Goal: Task Accomplishment & Management: Use online tool/utility

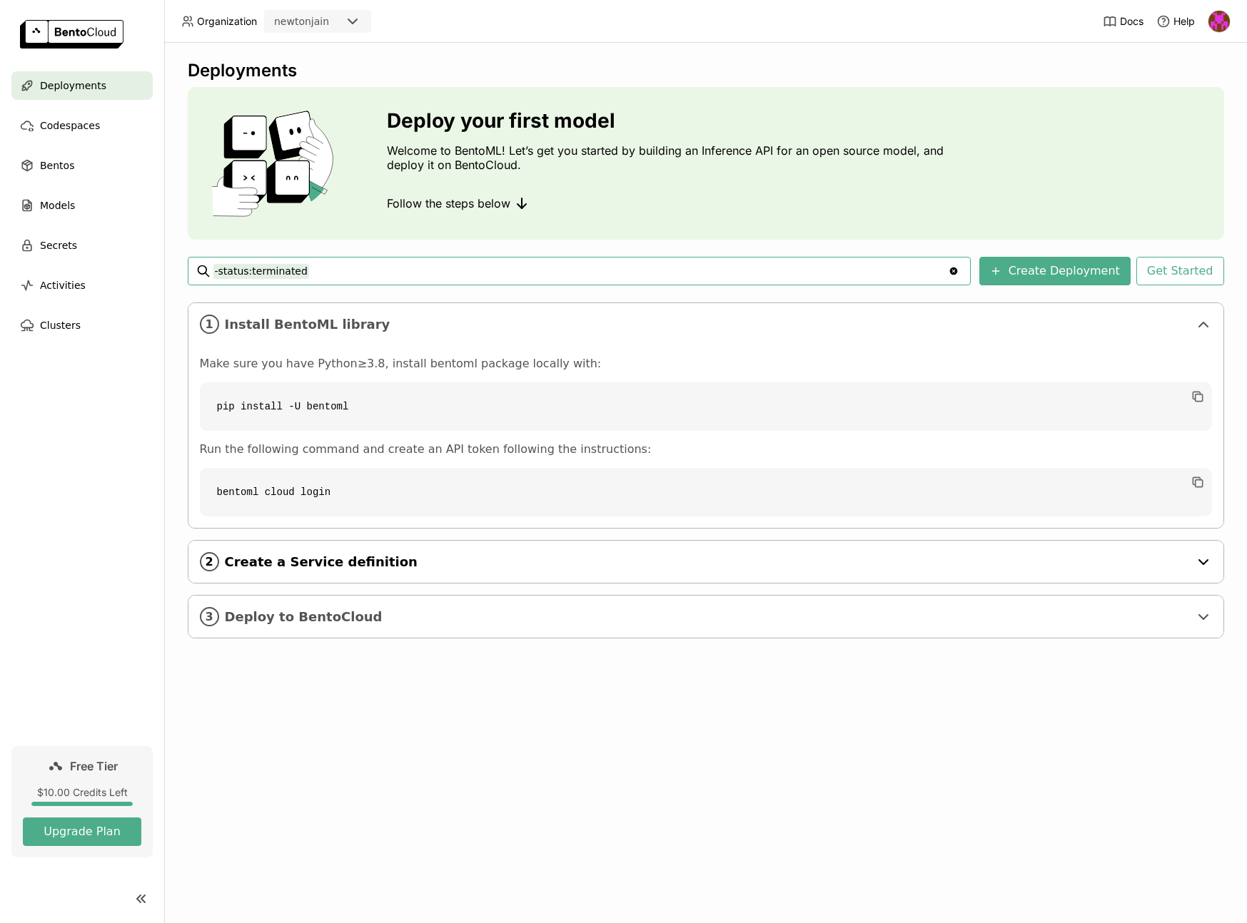
click at [689, 559] on span "Create a Service definition" at bounding box center [707, 562] width 964 height 16
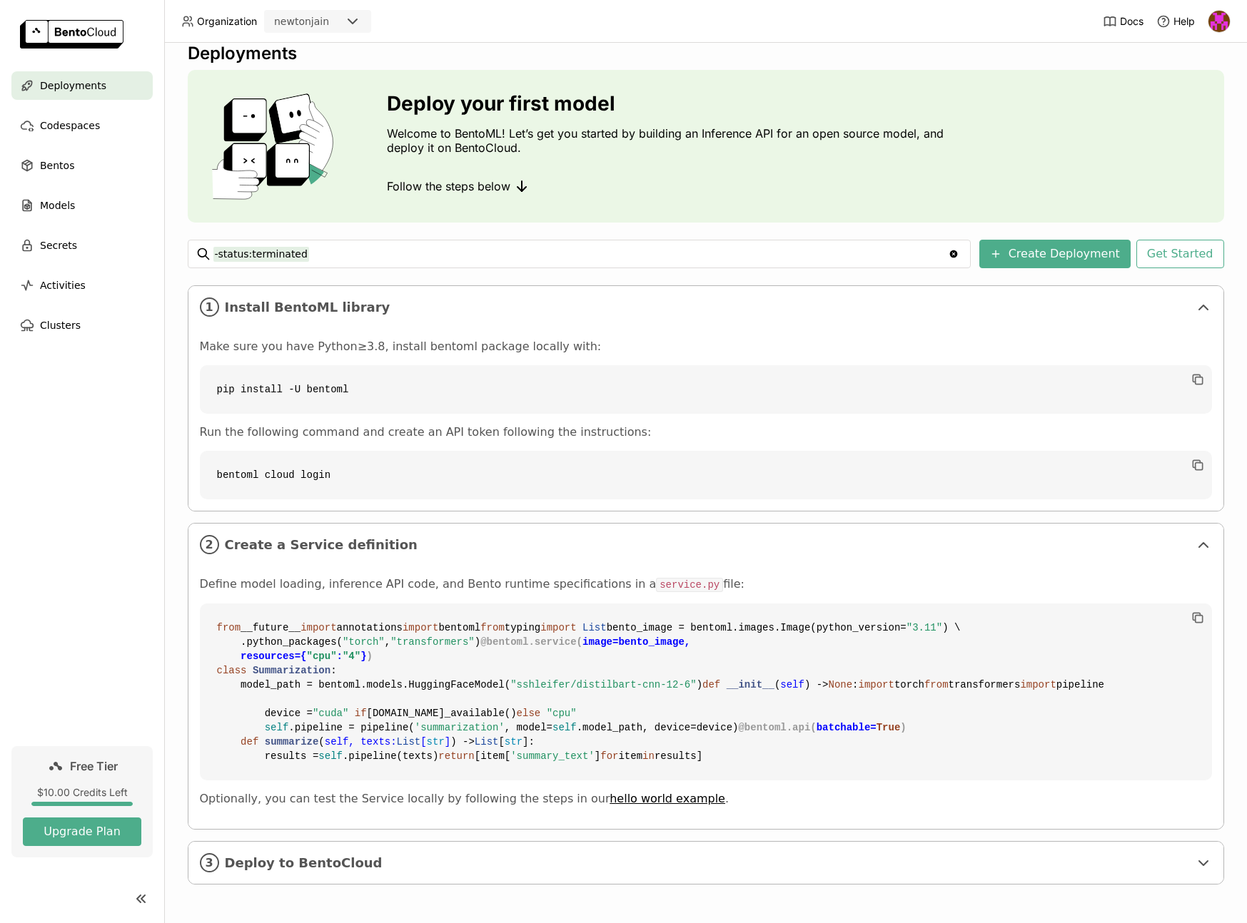
scroll to position [274, 0]
click at [390, 865] on span "Deploy to BentoCloud" at bounding box center [707, 864] width 964 height 16
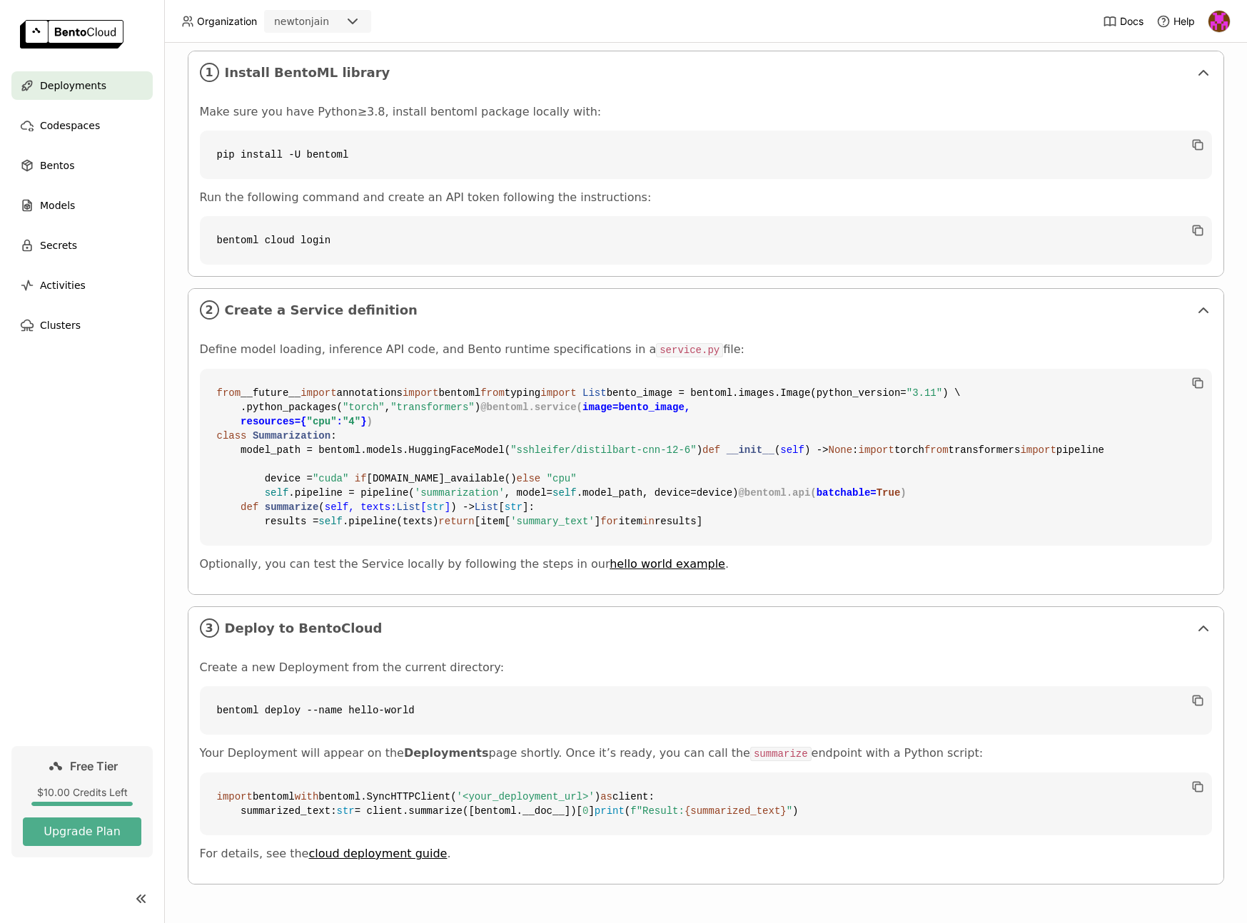
scroll to position [13, 0]
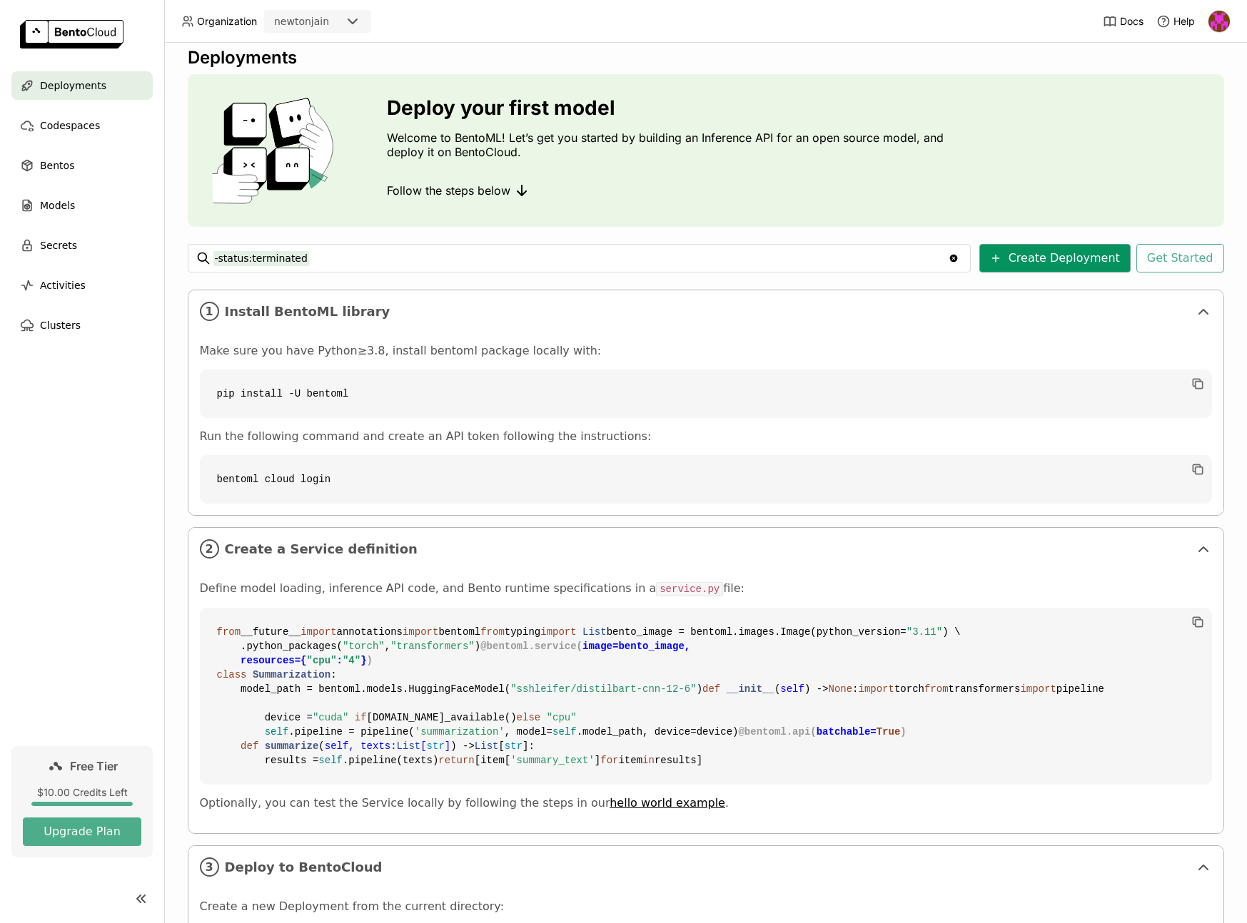
click at [1071, 254] on button "Create Deployment" at bounding box center [1054, 258] width 151 height 29
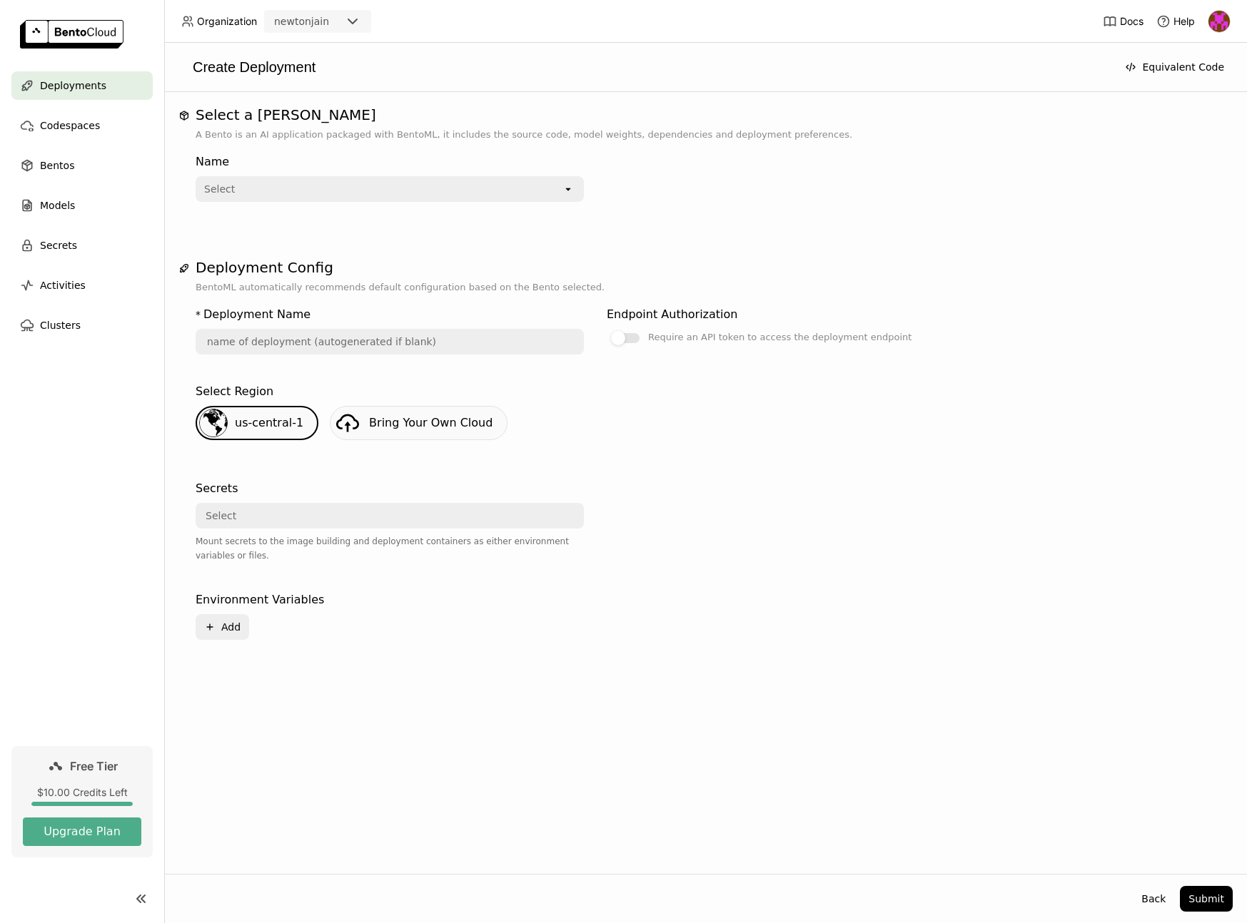
click at [309, 183] on div "Select" at bounding box center [379, 189] width 365 height 23
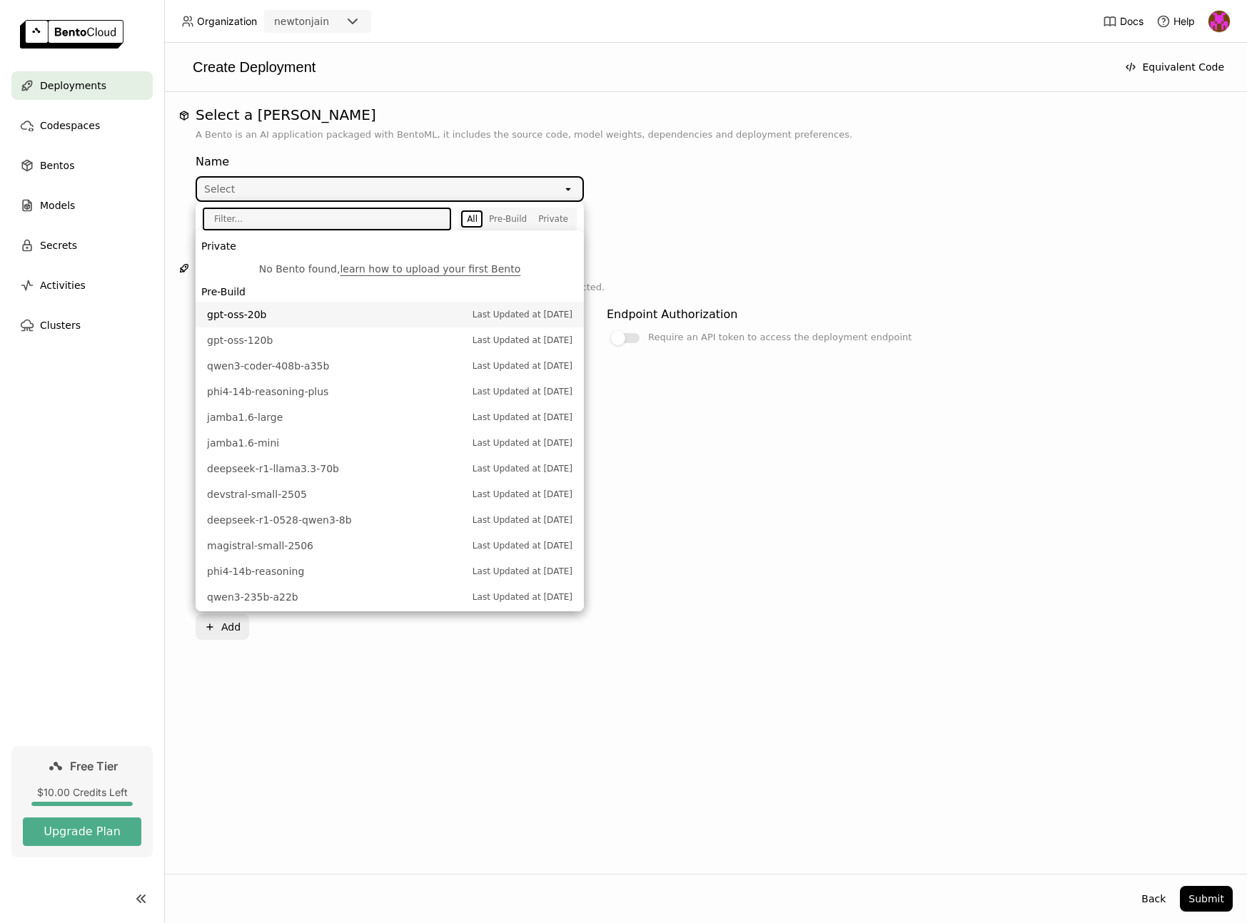
click at [281, 320] on span "gpt-oss-20b" at bounding box center [336, 315] width 258 height 14
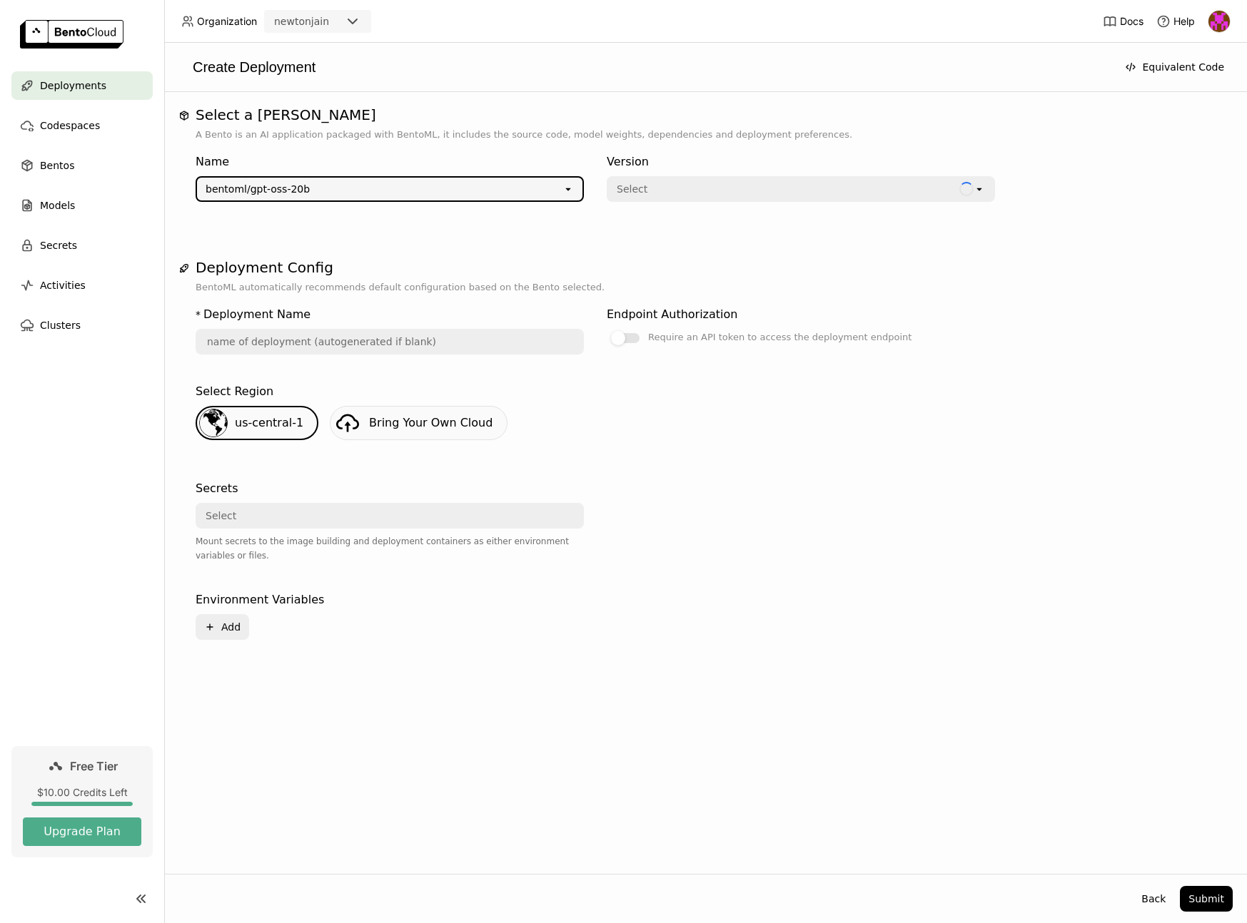
type input "gpt-oss-20-b-xgor"
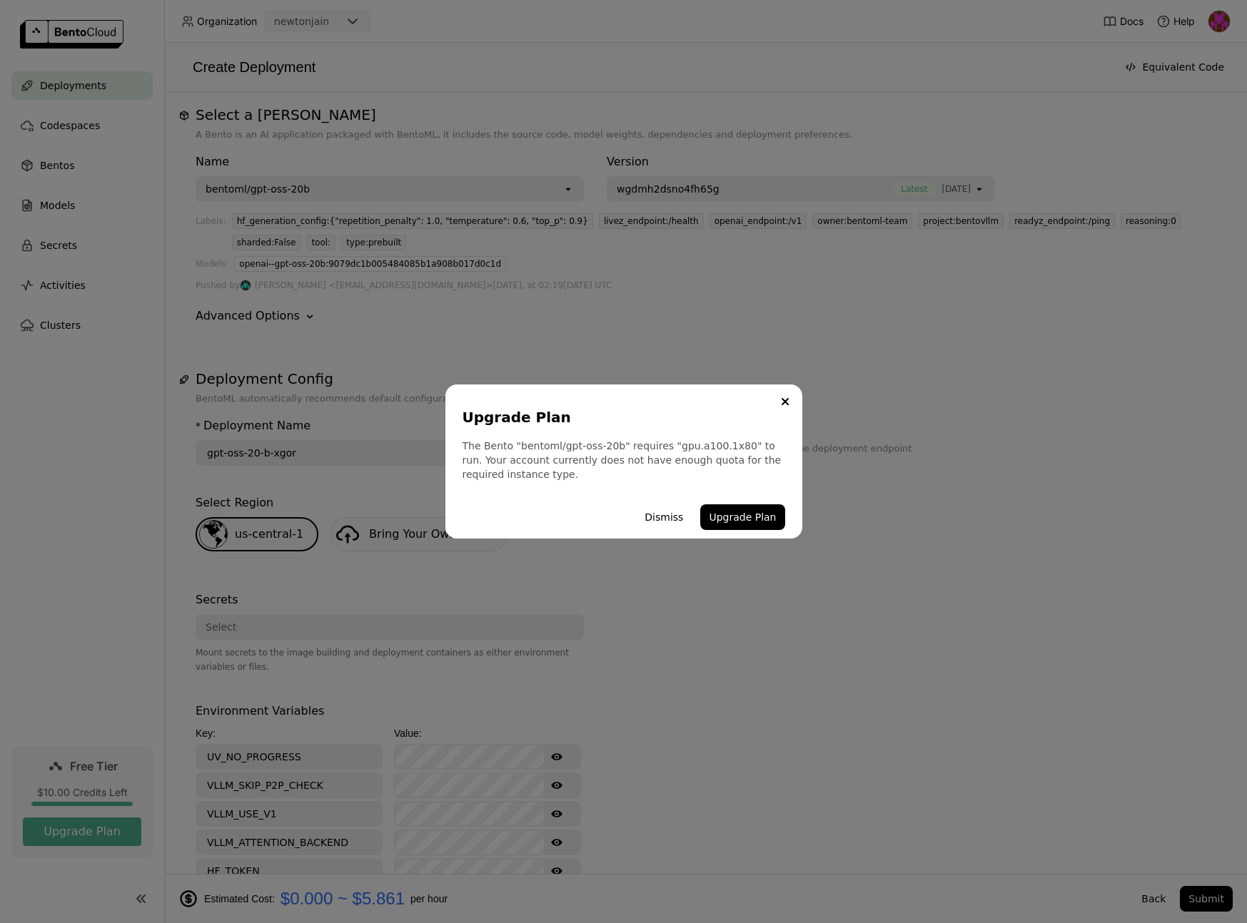
click at [786, 414] on div "Upgrade Plan The Bento "bentoml/gpt-oss-20b" requires "gpu.a100.1x80" to run. Y…" at bounding box center [623, 462] width 357 height 154
click at [784, 410] on button "Close" at bounding box center [784, 401] width 17 height 17
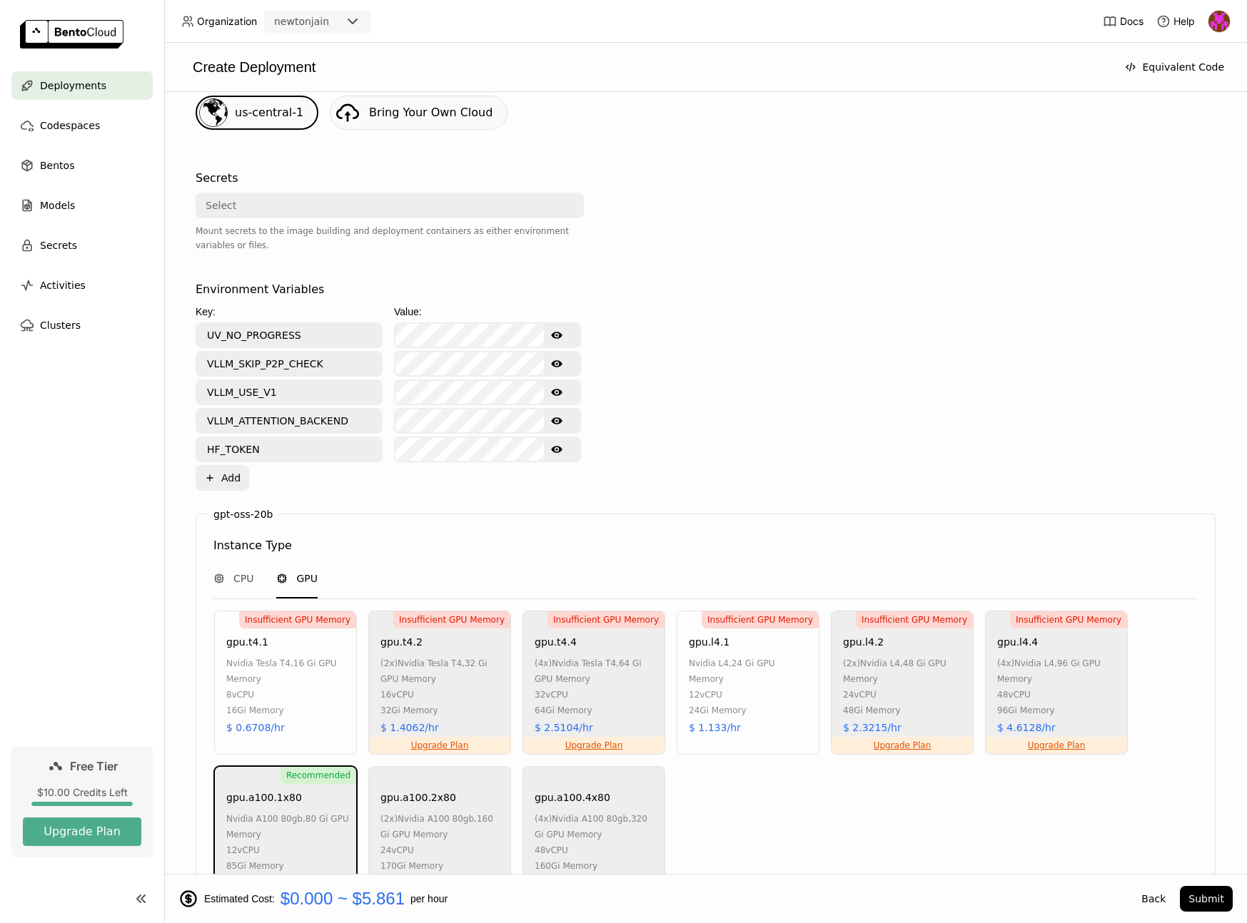
scroll to position [402, 0]
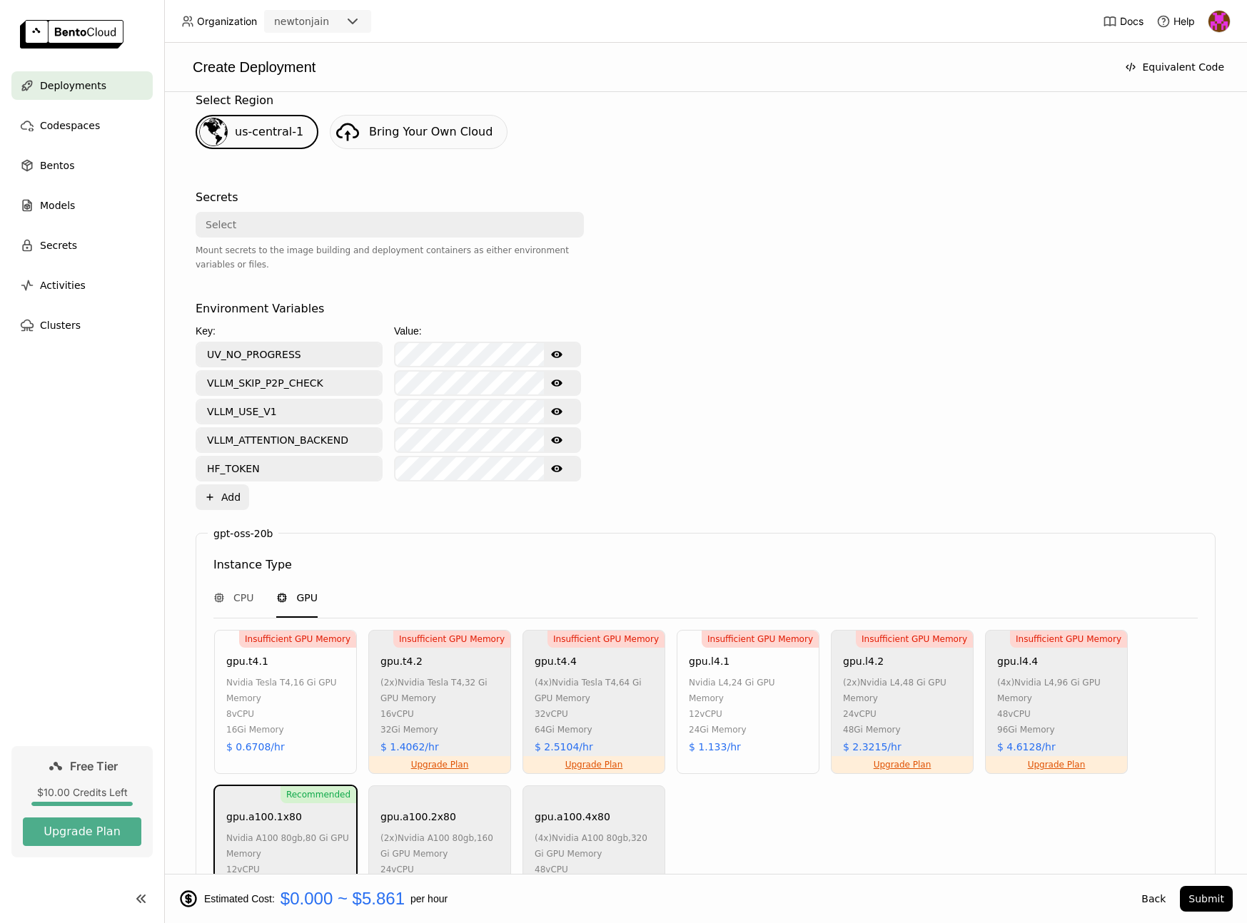
click at [421, 137] on span "Bring Your Own Cloud" at bounding box center [430, 132] width 123 height 14
click at [290, 347] on input "UV_NO_PROGRESS" at bounding box center [289, 354] width 184 height 23
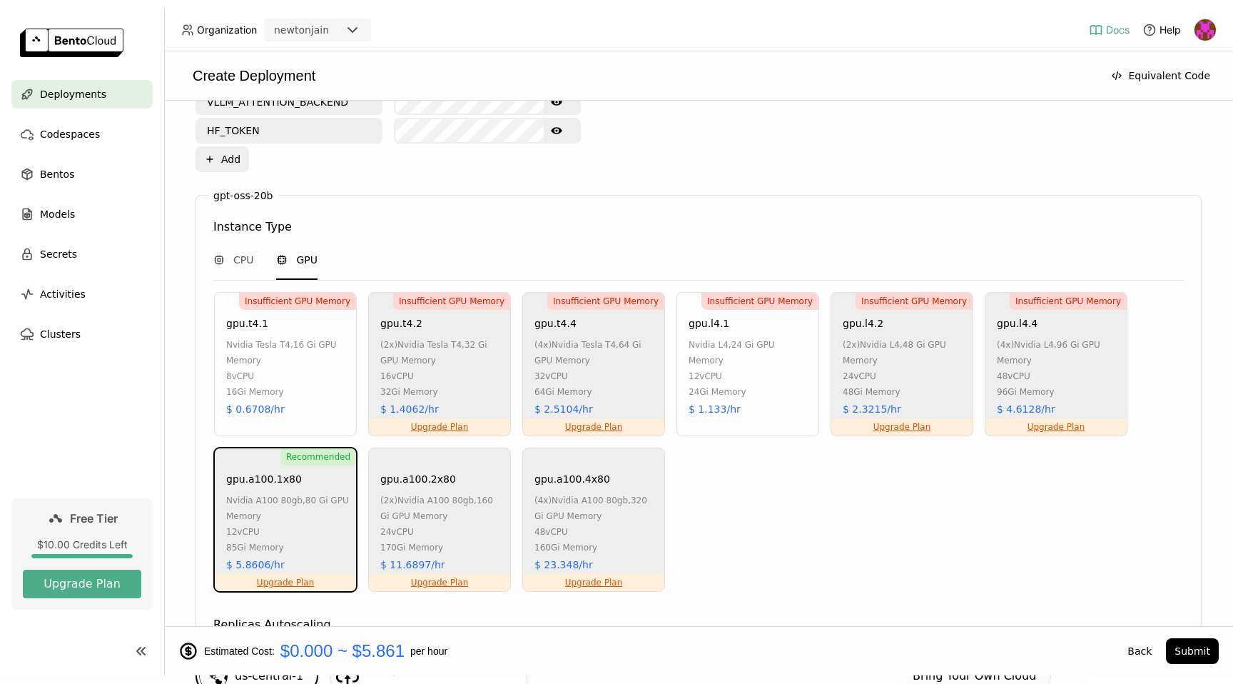
scroll to position [749, 0]
